Goal: Find contact information: Find contact information

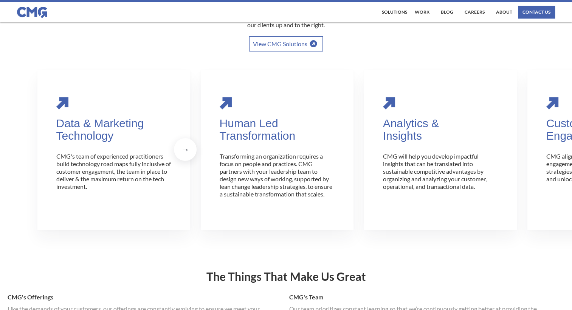
scroll to position [189, 0]
click at [530, 11] on div "contact us" at bounding box center [536, 12] width 28 height 5
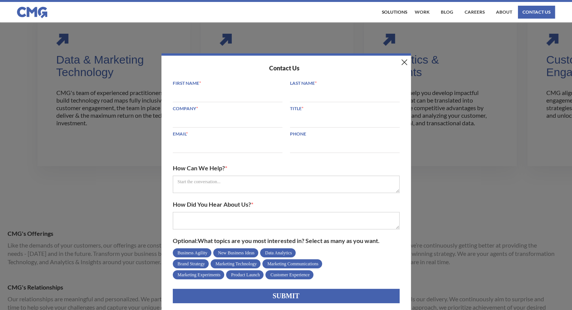
scroll to position [302, 0]
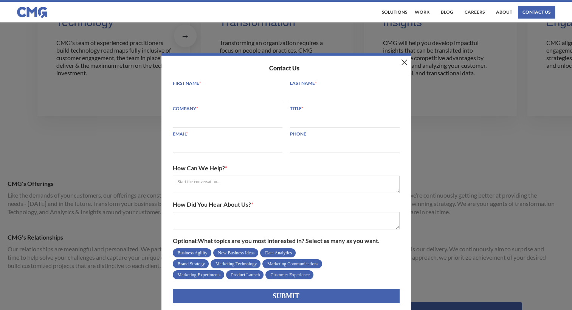
click at [406, 60] on img at bounding box center [405, 62] width 6 height 6
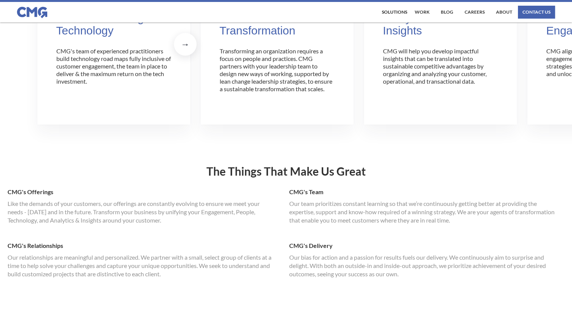
scroll to position [227, 0]
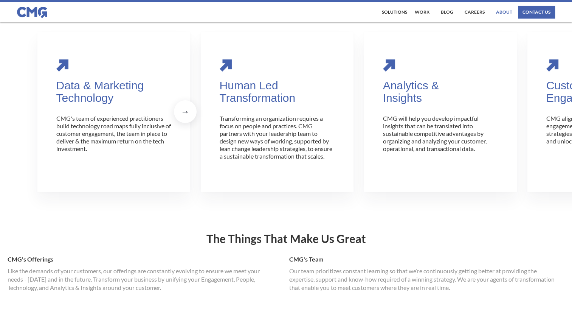
click at [505, 11] on link "About" at bounding box center [504, 12] width 20 height 13
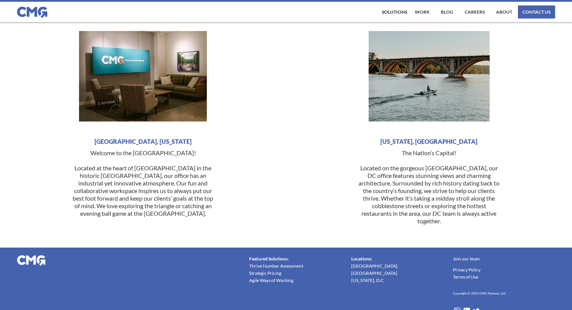
scroll to position [1856, 0]
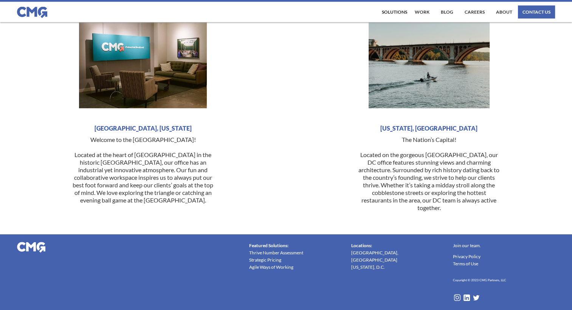
click at [364, 263] on link "[US_STATE], D.C." at bounding box center [368, 266] width 34 height 7
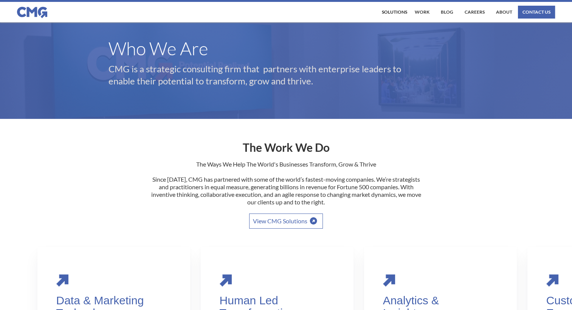
scroll to position [0, 0]
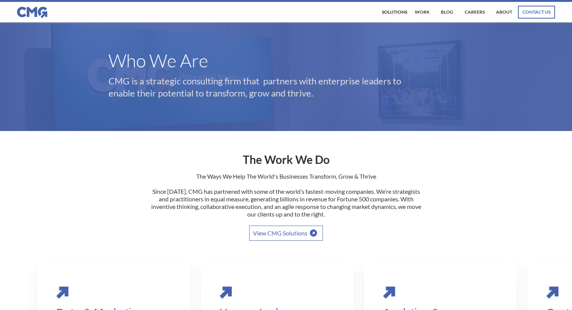
click at [524, 13] on div "contact us" at bounding box center [536, 12] width 28 height 5
